Goal: Task Accomplishment & Management: Complete application form

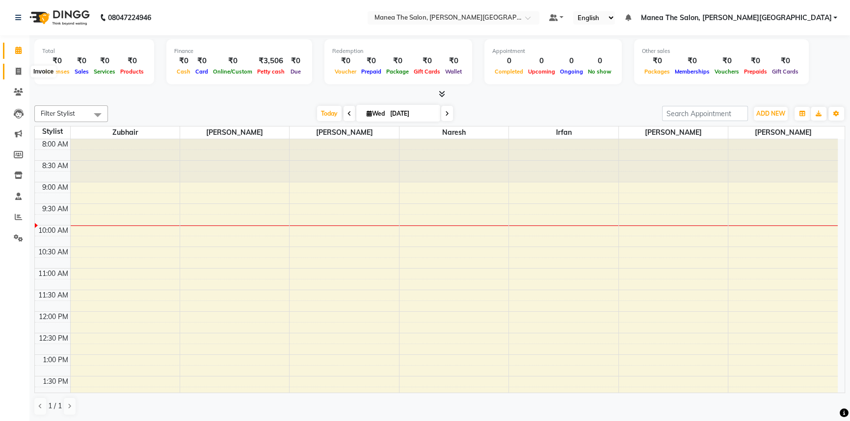
click at [12, 66] on span at bounding box center [18, 71] width 17 height 11
select select "service"
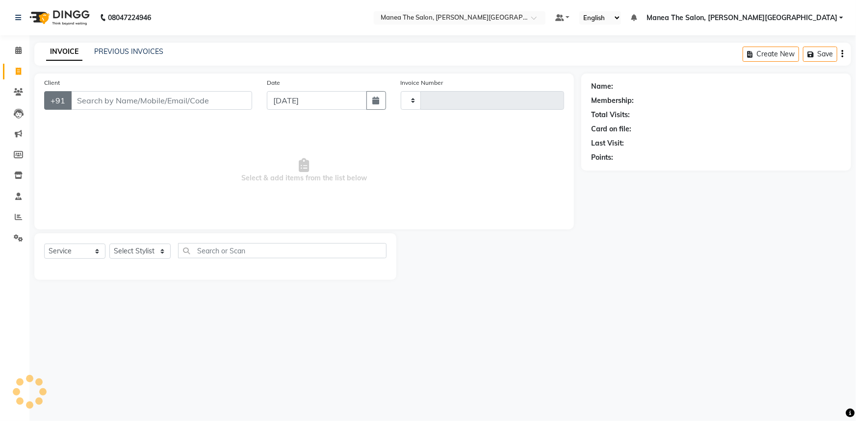
type input "0060"
select select "8762"
click at [123, 106] on input "Client" at bounding box center [161, 100] width 181 height 19
type input "9962322653"
click at [228, 107] on button "Add Client" at bounding box center [227, 100] width 51 height 19
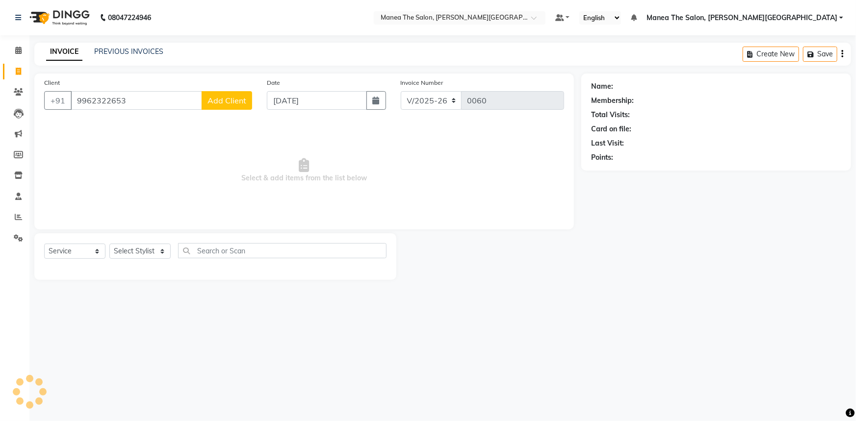
select select "22"
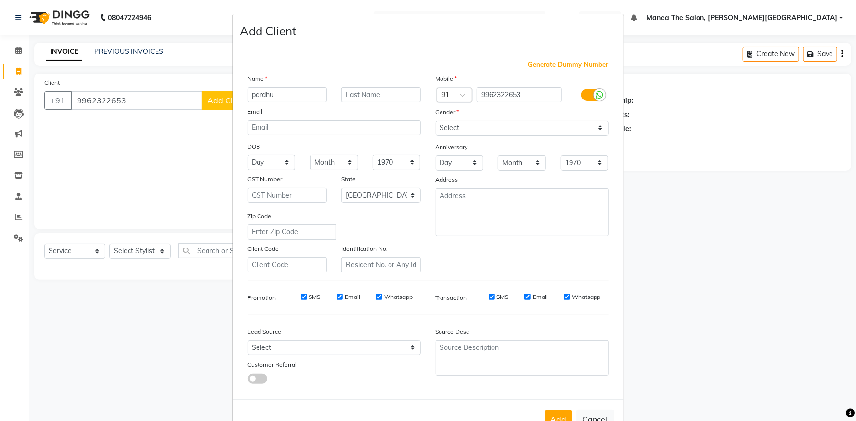
type input "pardhu"
click at [460, 129] on select "Select [DEMOGRAPHIC_DATA] [DEMOGRAPHIC_DATA] Other Prefer Not To Say" at bounding box center [522, 128] width 173 height 15
select select "[DEMOGRAPHIC_DATA]"
click at [436, 121] on select "Select [DEMOGRAPHIC_DATA] [DEMOGRAPHIC_DATA] Other Prefer Not To Say" at bounding box center [522, 128] width 173 height 15
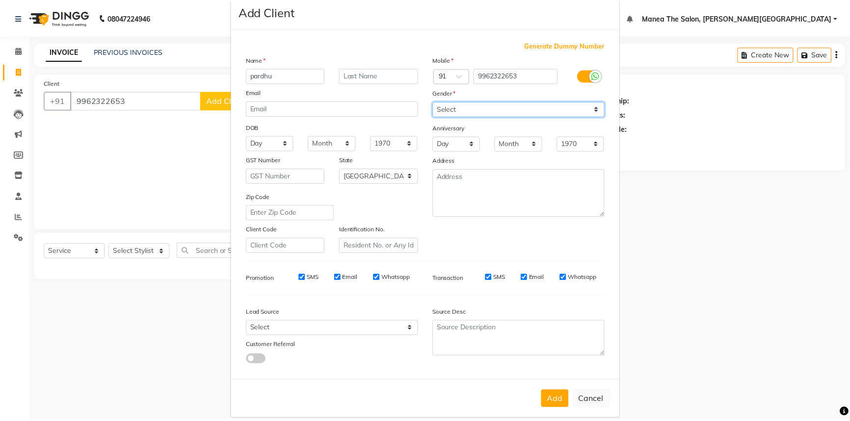
scroll to position [34, 0]
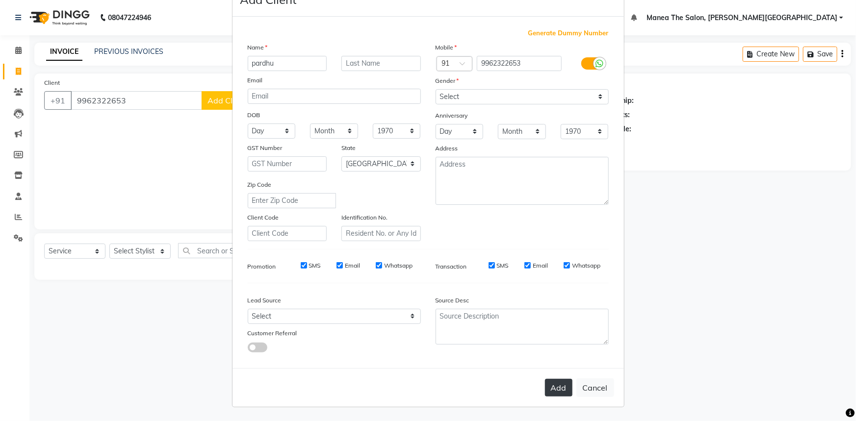
click at [551, 387] on button "Add" at bounding box center [558, 388] width 27 height 18
select select
select select "null"
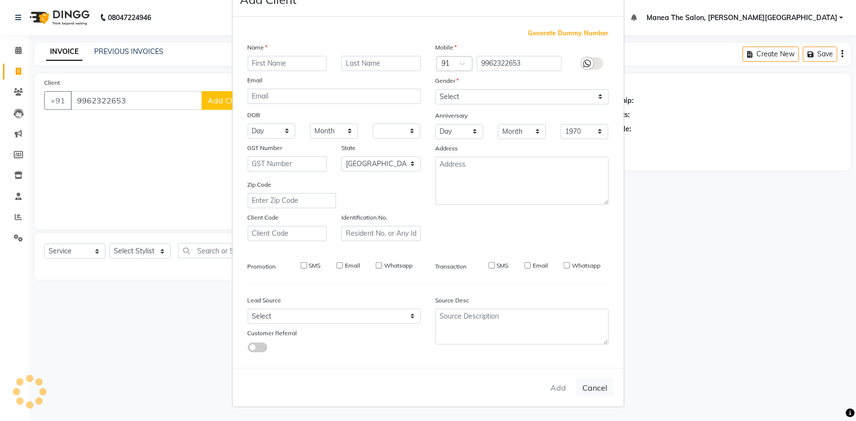
select select
checkbox input "false"
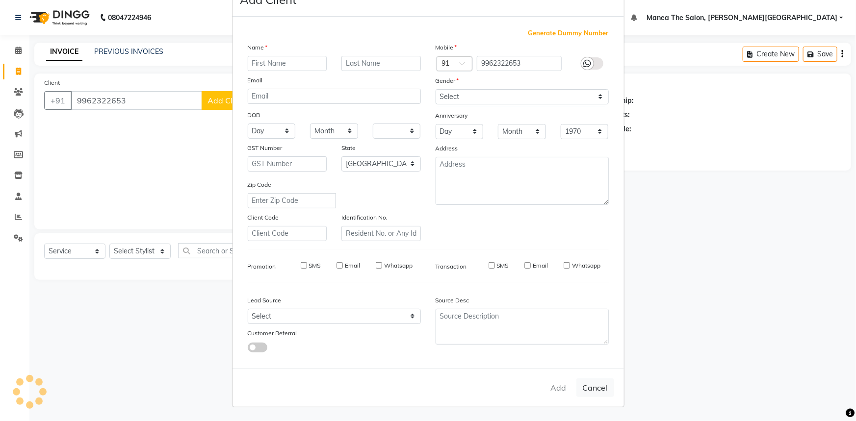
checkbox input "false"
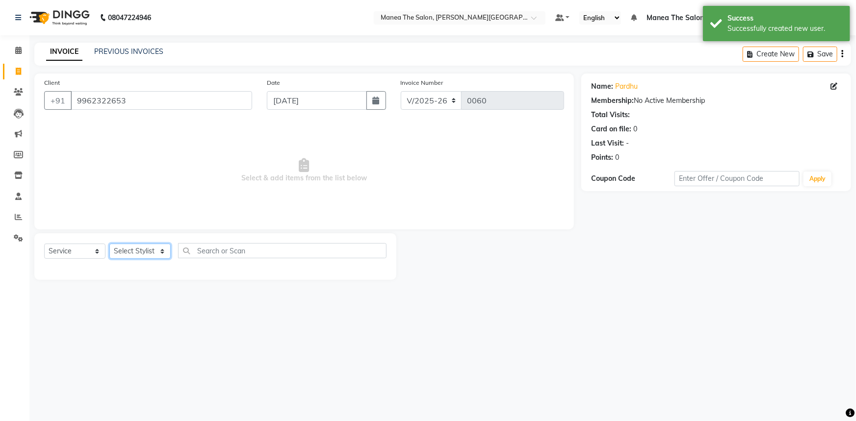
click at [138, 254] on select "Select Stylist [PERSON_NAME] [PERSON_NAME] [PERSON_NAME] [PERSON_NAME] Zubhair" at bounding box center [139, 251] width 61 height 15
select select "89487"
click at [109, 244] on select "Select Stylist [PERSON_NAME] [PERSON_NAME] [PERSON_NAME] [PERSON_NAME] Zubhair" at bounding box center [139, 251] width 61 height 15
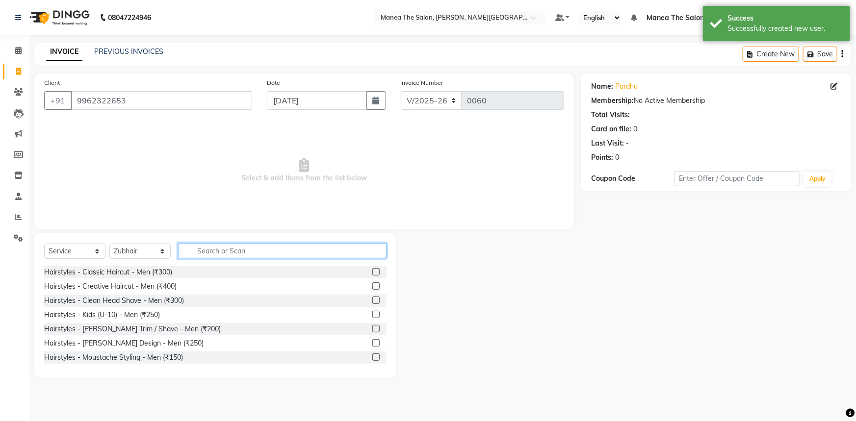
click at [238, 253] on input "text" at bounding box center [282, 250] width 208 height 15
type input "cut"
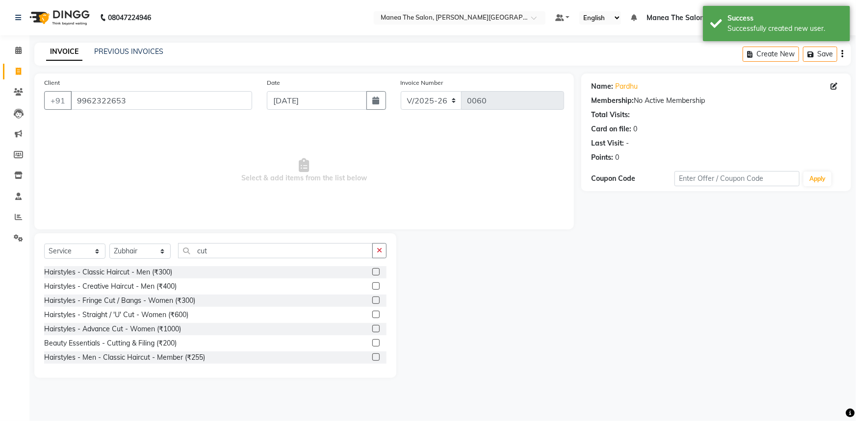
click at [372, 269] on label at bounding box center [375, 271] width 7 height 7
click at [372, 269] on input "checkbox" at bounding box center [375, 272] width 6 height 6
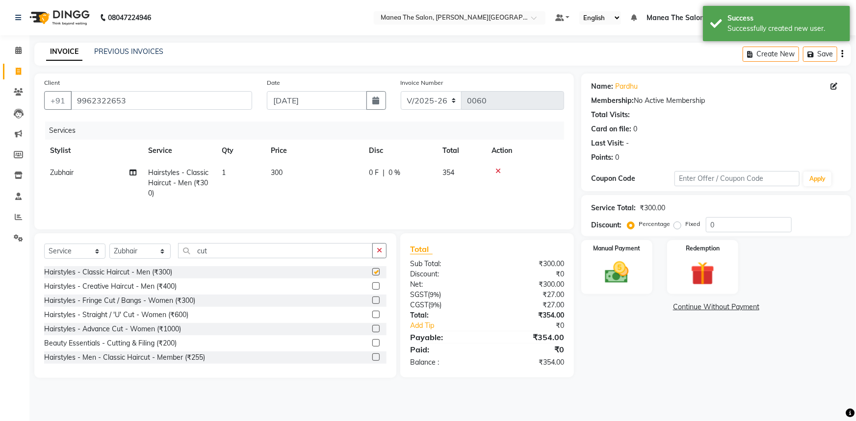
checkbox input "false"
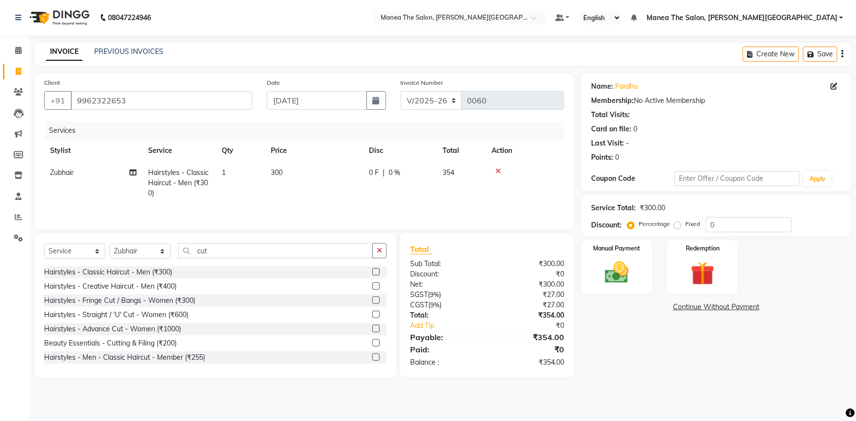
click at [383, 249] on button "button" at bounding box center [379, 250] width 14 height 15
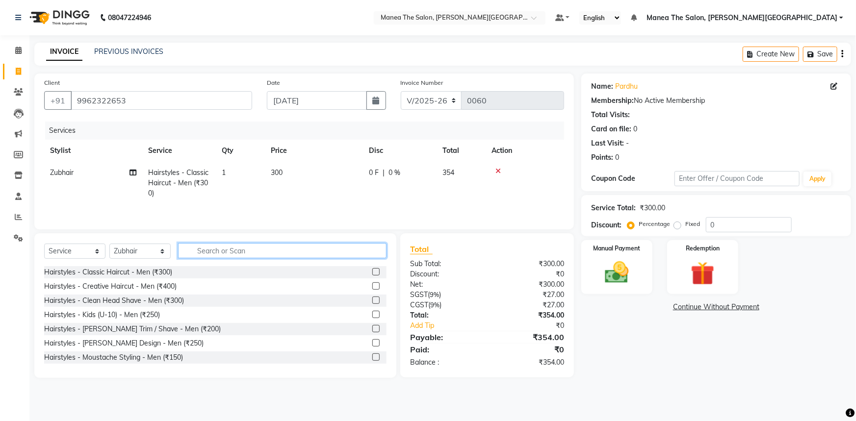
click at [353, 249] on input "text" at bounding box center [282, 250] width 208 height 15
type input "be"
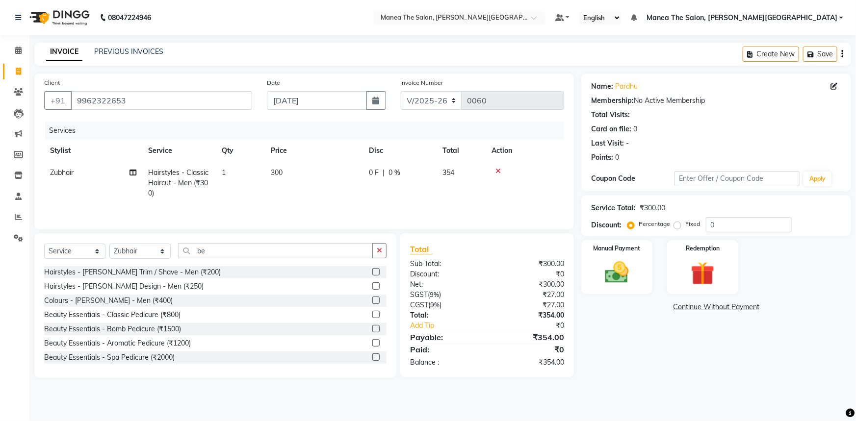
click at [372, 286] on label at bounding box center [375, 286] width 7 height 7
click at [372, 286] on input "checkbox" at bounding box center [375, 287] width 6 height 6
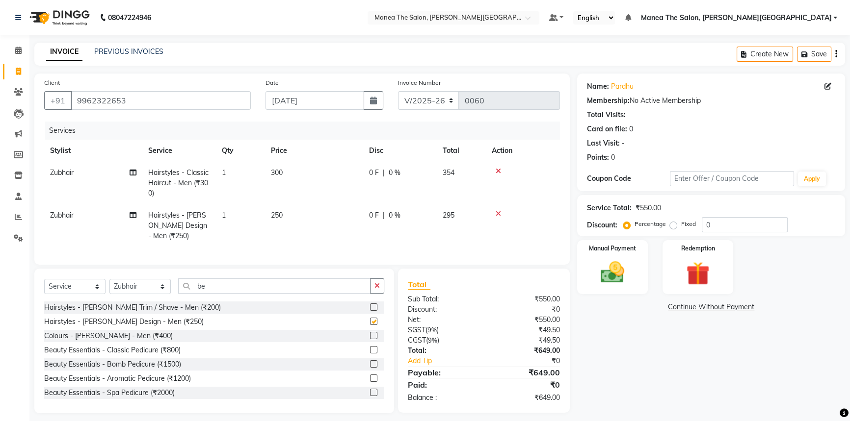
checkbox input "false"
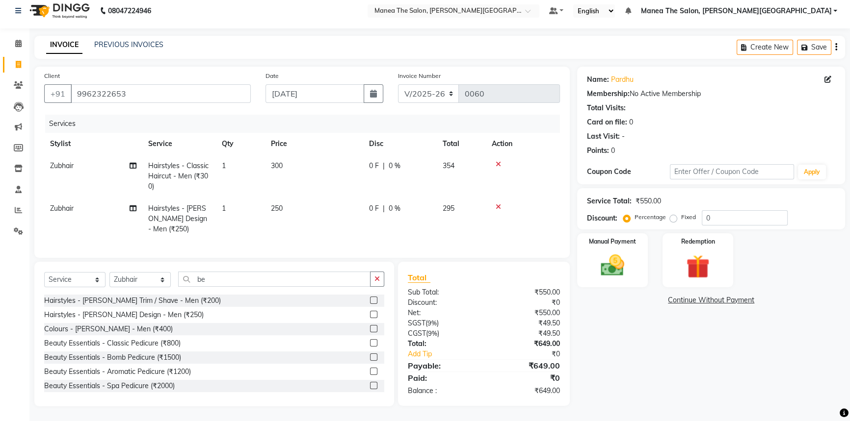
scroll to position [14, 0]
click at [610, 269] on img at bounding box center [613, 266] width 40 height 28
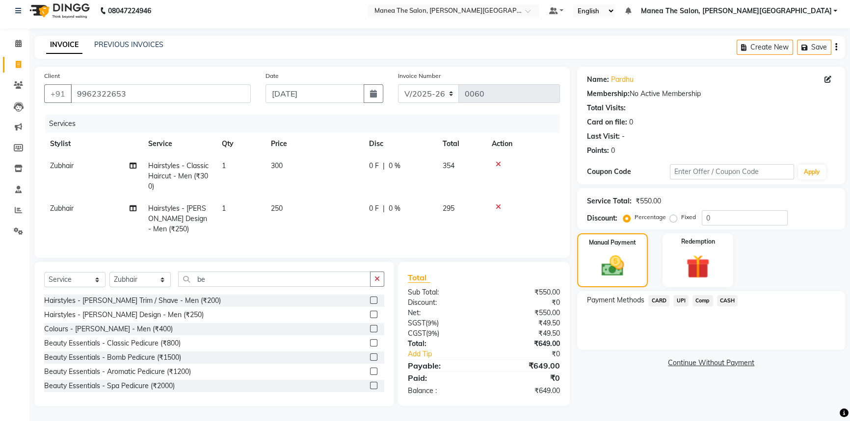
click at [682, 297] on span "UPI" at bounding box center [680, 300] width 15 height 11
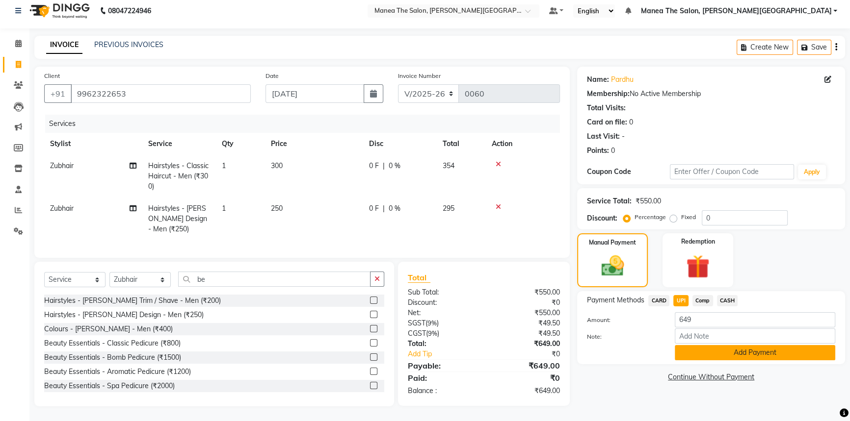
click at [695, 346] on button "Add Payment" at bounding box center [754, 352] width 160 height 15
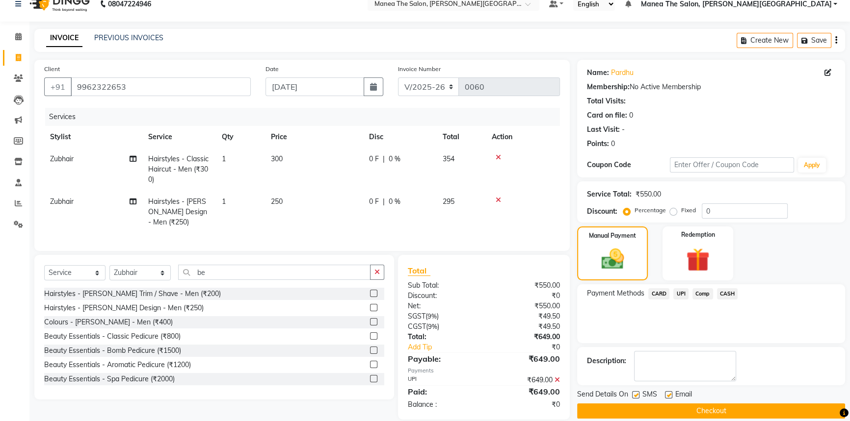
click at [667, 393] on label at bounding box center [668, 394] width 7 height 7
click at [667, 393] on input "checkbox" at bounding box center [668, 395] width 6 height 6
checkbox input "false"
click at [672, 409] on button "Checkout" at bounding box center [711, 411] width 268 height 15
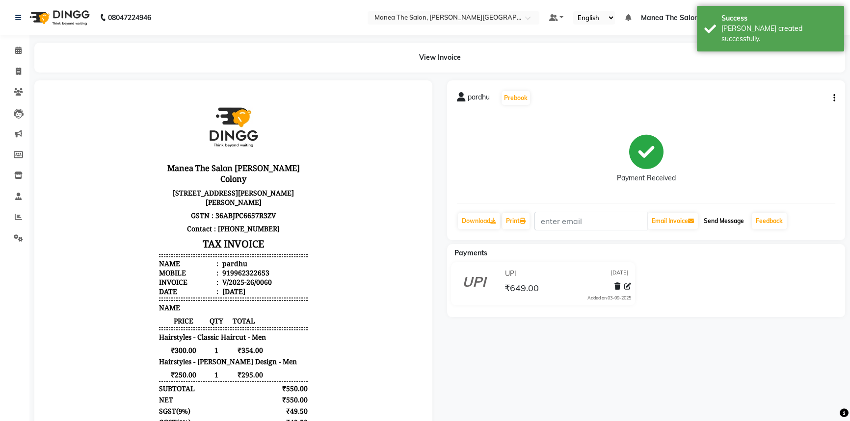
click at [717, 221] on button "Send Message" at bounding box center [723, 221] width 48 height 17
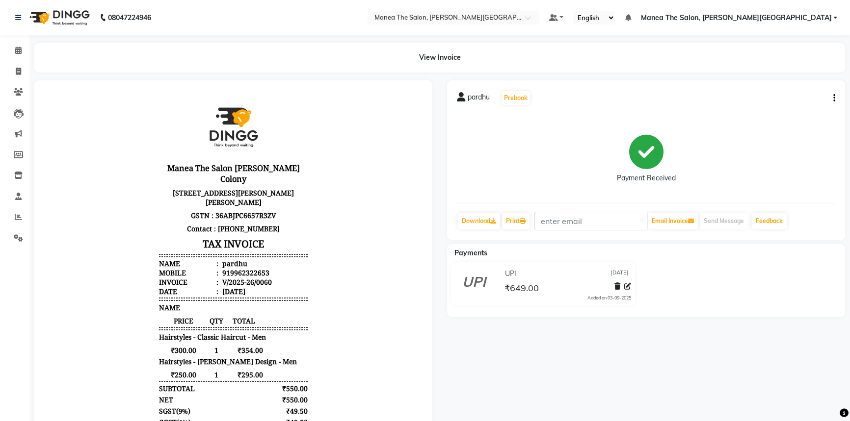
click at [832, 95] on button "button" at bounding box center [832, 98] width 6 height 10
click at [779, 115] on div "Edit Invoice" at bounding box center [784, 110] width 67 height 12
select select "service"
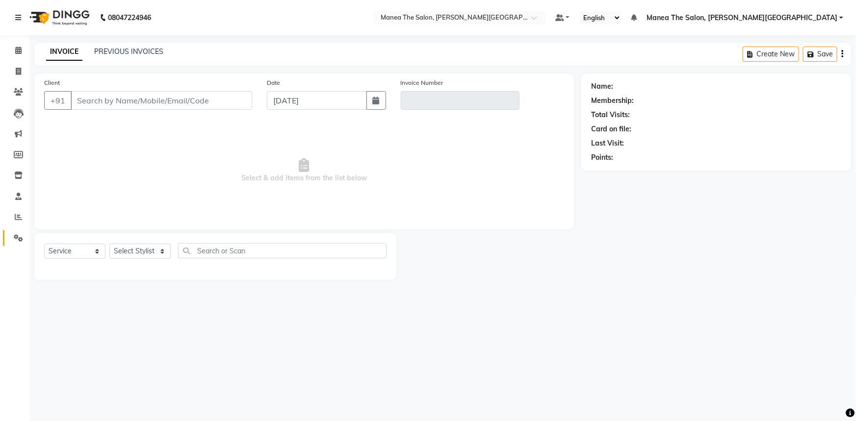
type input "9962322653"
type input "V/2025-26/0060"
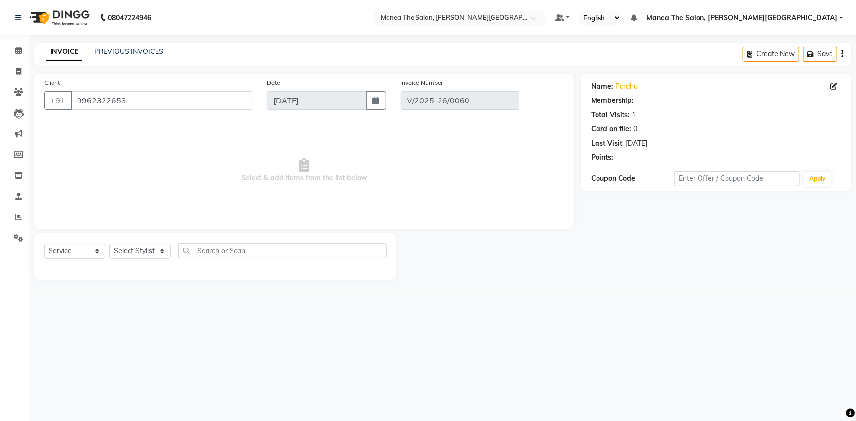
select select "select"
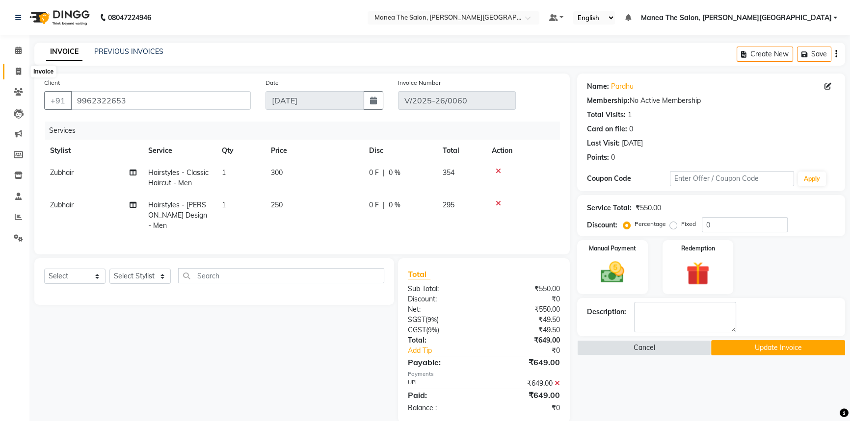
click at [18, 68] on icon at bounding box center [18, 71] width 5 height 7
select select "8762"
select select "service"
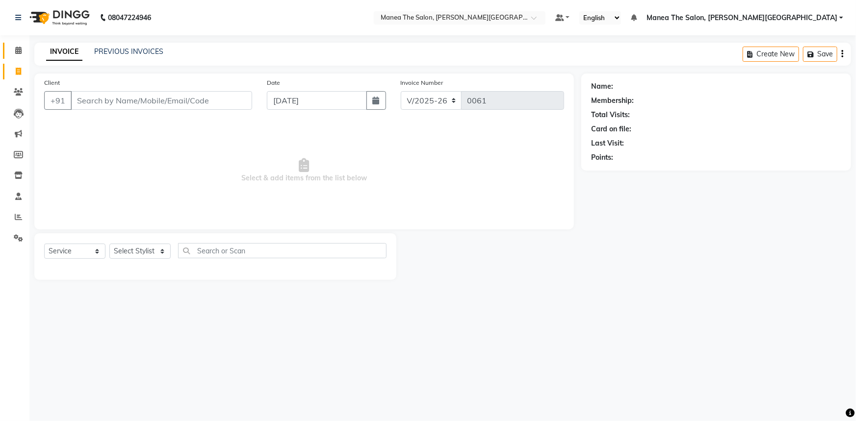
click at [15, 52] on icon at bounding box center [18, 50] width 6 height 7
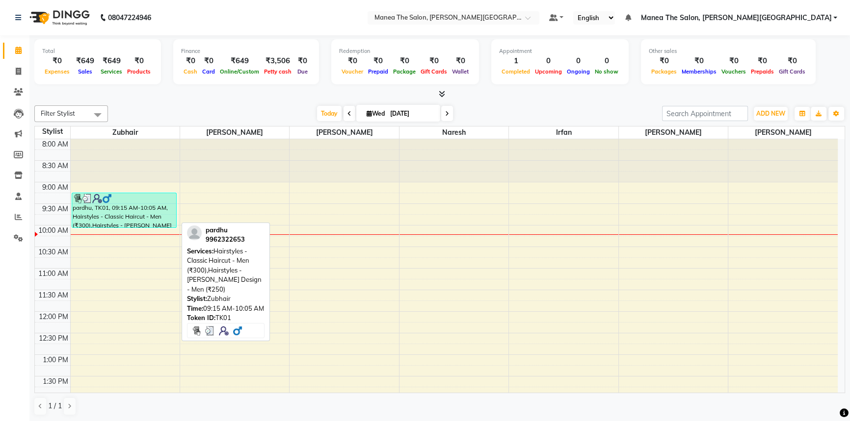
click at [125, 210] on div "pardhu, TK01, 09:15 AM-10:05 AM, Hairstyles - Classic Haircut - Men (₹300),Hair…" at bounding box center [124, 210] width 104 height 34
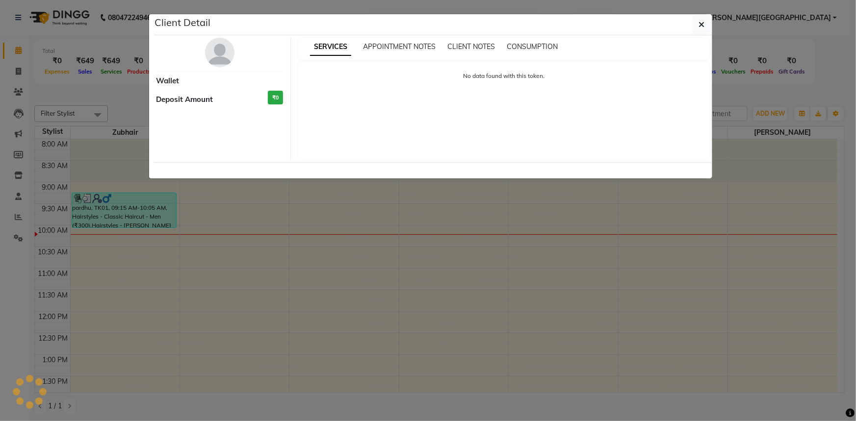
select select "3"
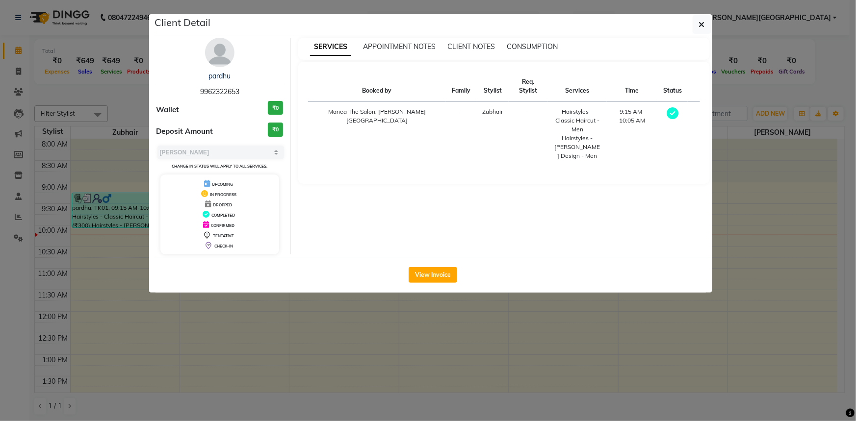
click at [237, 73] on div "pardhu" at bounding box center [219, 76] width 127 height 10
click at [223, 78] on link "pardhu" at bounding box center [219, 76] width 22 height 9
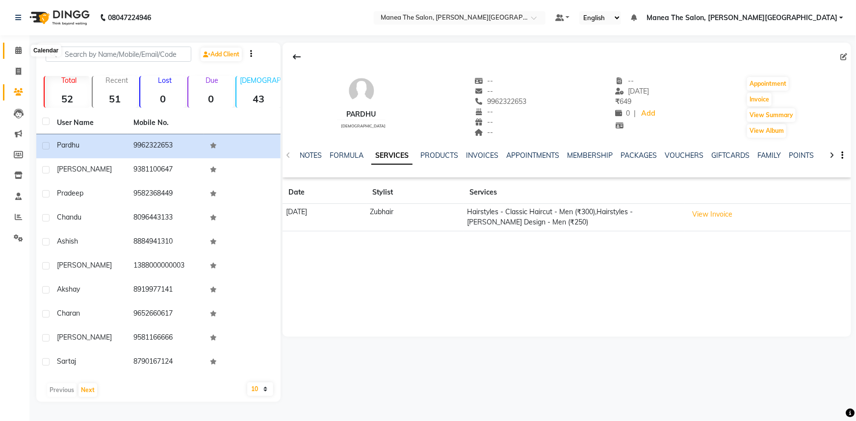
click at [20, 52] on icon at bounding box center [18, 50] width 6 height 7
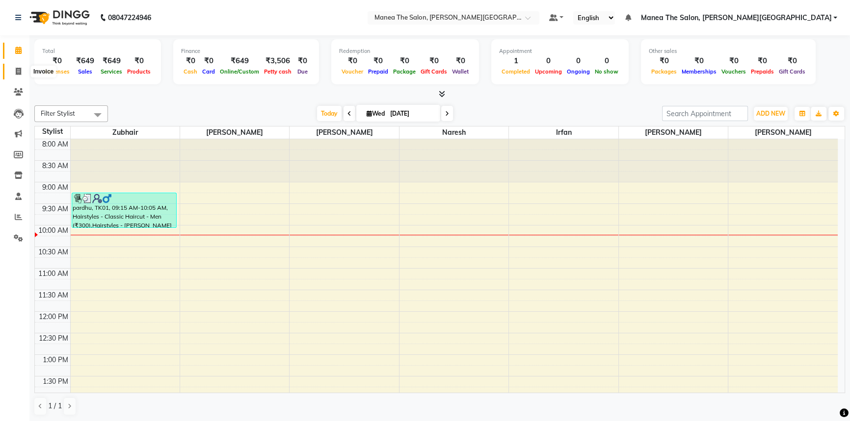
click at [17, 73] on icon at bounding box center [18, 71] width 5 height 7
select select "service"
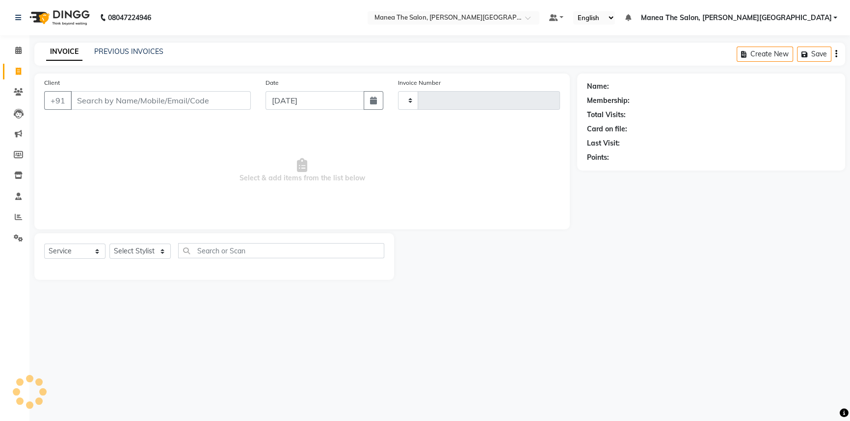
type input "0061"
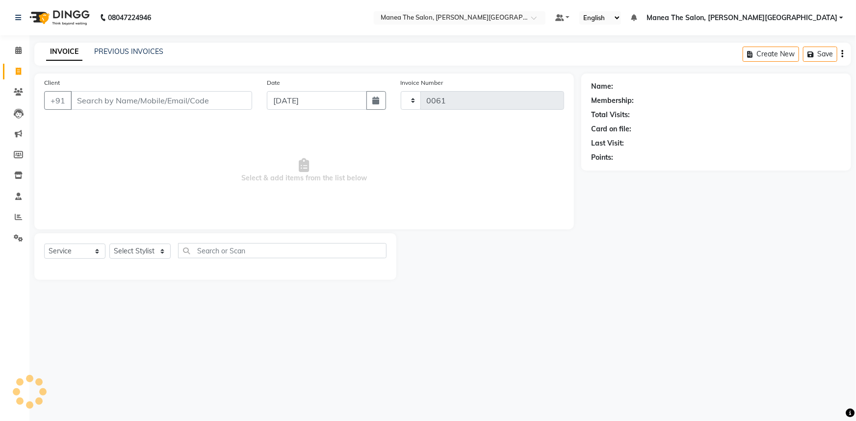
select select "8762"
